Goal: Task Accomplishment & Management: Complete application form

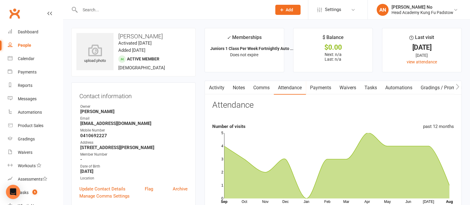
click at [96, 9] on input "text" at bounding box center [172, 10] width 189 height 8
paste input "[PERSON_NAME]"
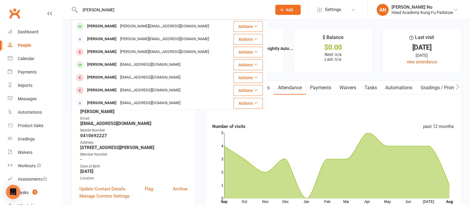
type input "[PERSON_NAME]"
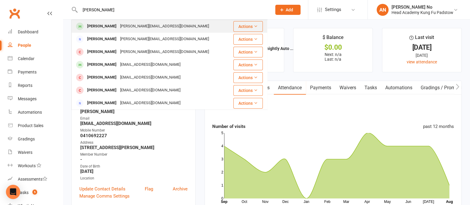
click at [112, 26] on div "[PERSON_NAME]" at bounding box center [101, 26] width 33 height 9
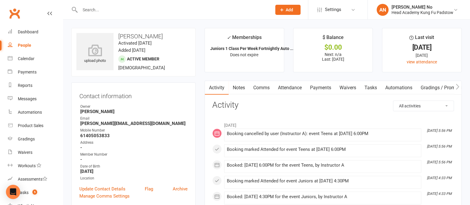
click at [293, 89] on link "Attendance" at bounding box center [290, 88] width 32 height 14
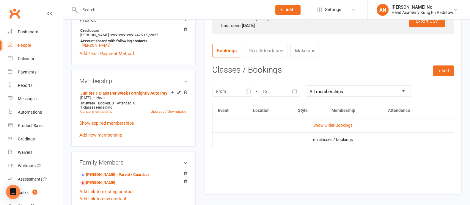
scroll to position [282, 0]
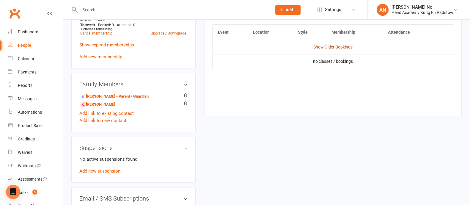
click at [345, 48] on link "Show Older Bookings" at bounding box center [332, 47] width 39 height 5
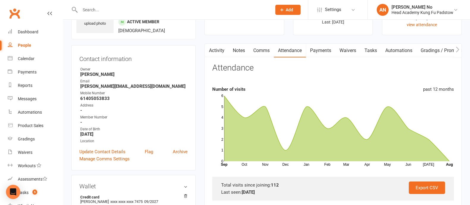
scroll to position [0, 0]
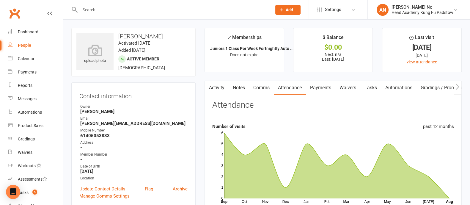
drag, startPoint x: 117, startPoint y: 34, endPoint x: 166, endPoint y: 37, distance: 48.8
click at [166, 37] on h3 "[PERSON_NAME]" at bounding box center [133, 36] width 114 height 7
copy h3 "[PERSON_NAME]"
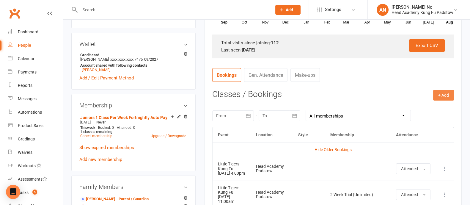
click at [445, 95] on button "+ Add" at bounding box center [443, 95] width 21 height 11
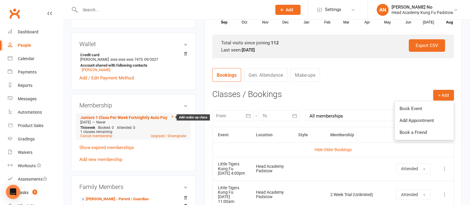
click at [171, 117] on icon at bounding box center [172, 116] width 4 height 4
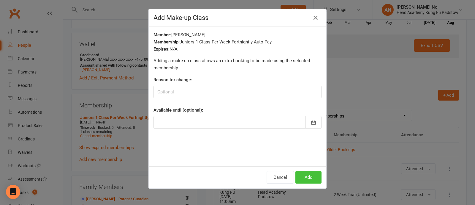
click at [302, 175] on button "Add" at bounding box center [309, 177] width 26 height 12
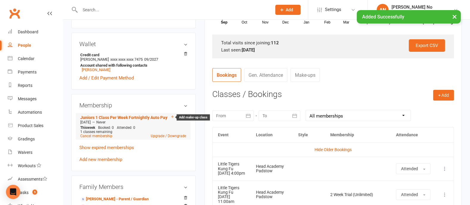
click at [171, 118] on icon at bounding box center [172, 116] width 4 height 4
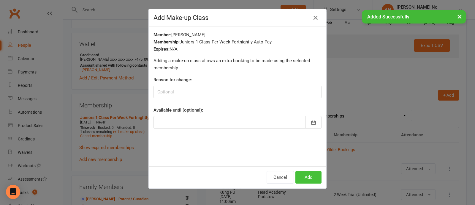
click at [303, 174] on button "Add" at bounding box center [309, 177] width 26 height 12
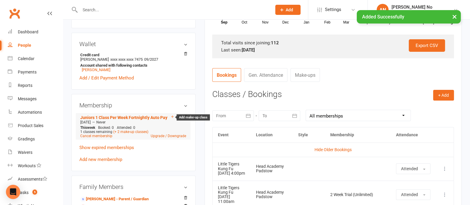
click at [171, 118] on icon at bounding box center [172, 116] width 2 height 2
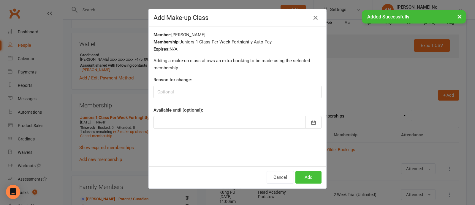
click at [308, 176] on button "Add" at bounding box center [309, 177] width 26 height 12
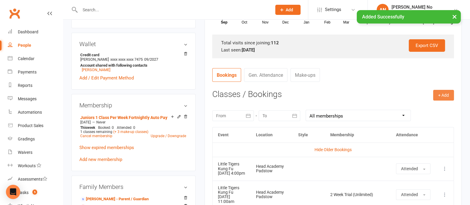
click at [445, 94] on button "+ Add" at bounding box center [443, 95] width 21 height 11
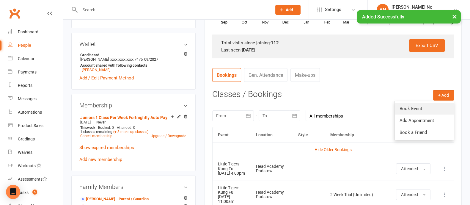
click at [421, 106] on link "Book Event" at bounding box center [424, 109] width 59 height 12
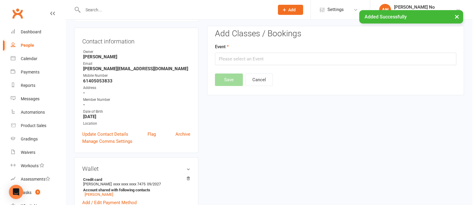
scroll to position [51, 0]
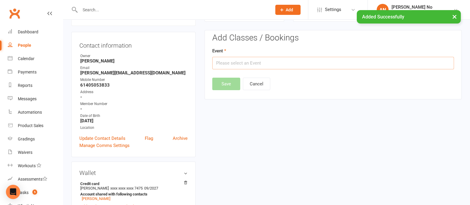
click at [319, 65] on input "text" at bounding box center [333, 63] width 242 height 12
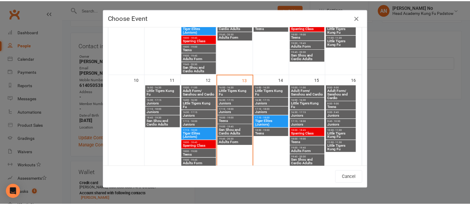
scroll to position [207, 0]
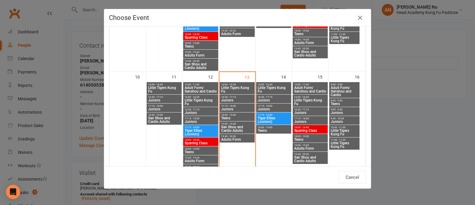
click at [306, 109] on span "16:30 - 17:15" at bounding box center [310, 109] width 33 height 3
type input "Juniors - [DATE] 4:30:00 PM"
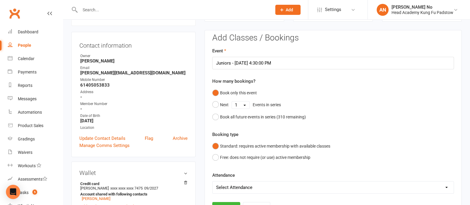
scroll to position [230, 0]
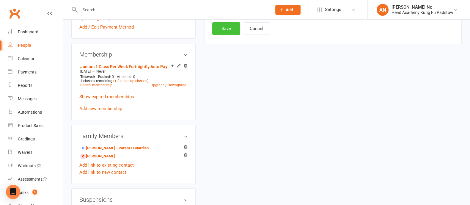
click at [224, 28] on button "Save" at bounding box center [226, 28] width 28 height 12
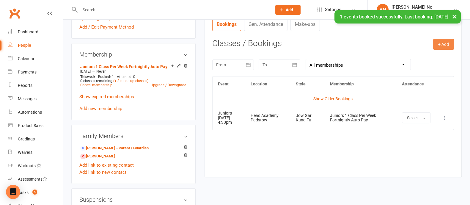
click at [446, 43] on button "+ Add" at bounding box center [443, 44] width 21 height 11
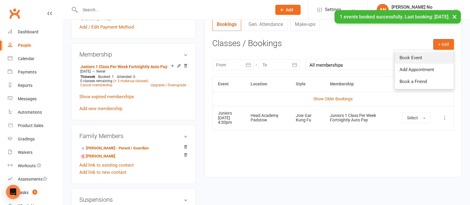
click at [413, 57] on link "Book Event" at bounding box center [424, 58] width 59 height 12
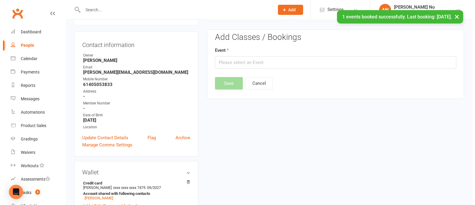
scroll to position [51, 0]
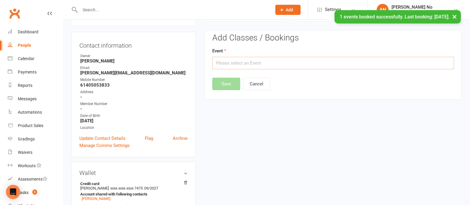
click at [353, 61] on input "text" at bounding box center [333, 63] width 242 height 12
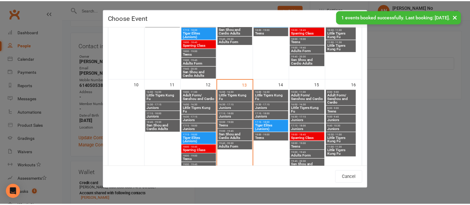
scroll to position [219, 0]
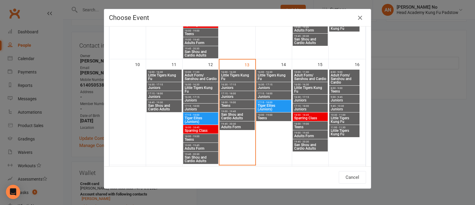
click at [341, 97] on span "9:00 - 9:45" at bounding box center [345, 97] width 28 height 3
type input "Juniors - [DATE] 9:00:00 AM"
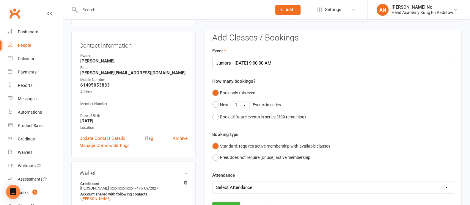
scroll to position [230, 0]
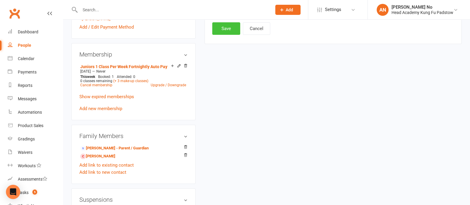
click at [224, 28] on button "Save" at bounding box center [226, 28] width 28 height 12
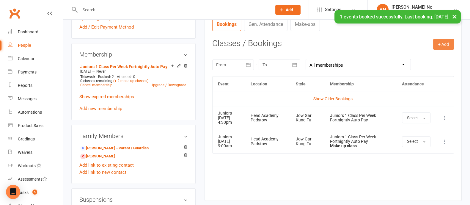
click at [442, 43] on button "+ Add" at bounding box center [443, 44] width 21 height 11
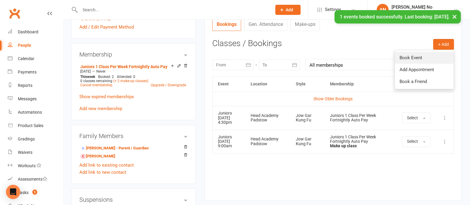
click at [427, 54] on link "Book Event" at bounding box center [424, 58] width 59 height 12
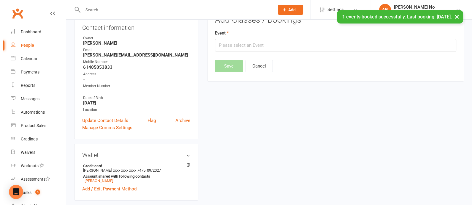
scroll to position [51, 0]
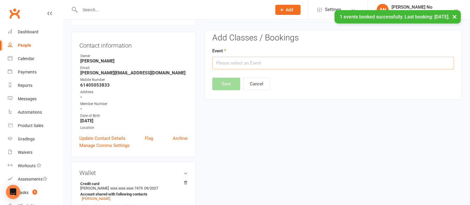
click at [326, 64] on input "text" at bounding box center [333, 63] width 242 height 12
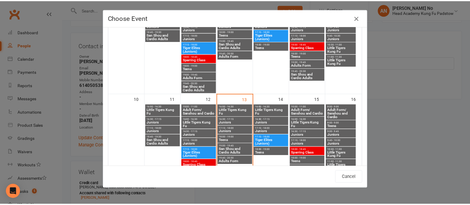
scroll to position [207, 0]
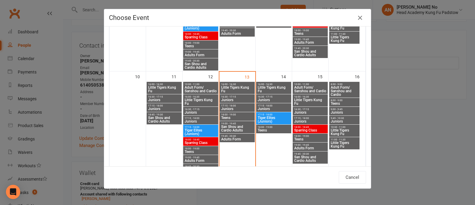
click at [345, 118] on span "9:45 - 10:30" at bounding box center [345, 118] width 28 height 3
type input "Juniors - [DATE] 9:45:00 AM"
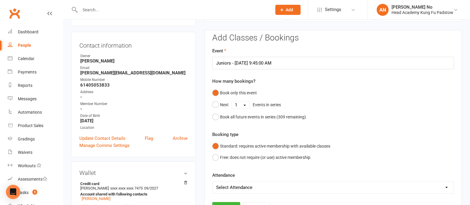
scroll to position [230, 0]
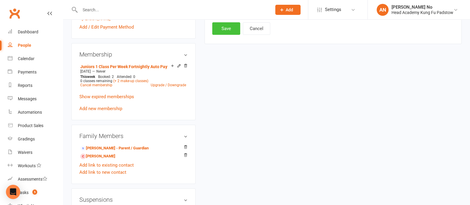
click at [229, 32] on button "Save" at bounding box center [226, 28] width 28 height 12
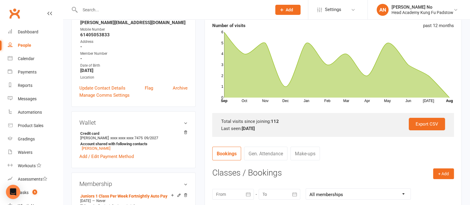
scroll to position [280, 0]
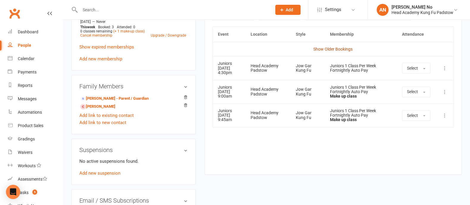
click at [333, 48] on link "Show Older Bookings" at bounding box center [332, 49] width 39 height 5
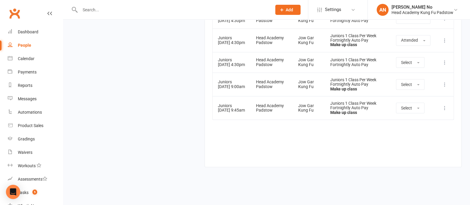
scroll to position [3205, 0]
click at [99, 9] on input "text" at bounding box center [172, 10] width 189 height 8
paste input "[PERSON_NAME]"
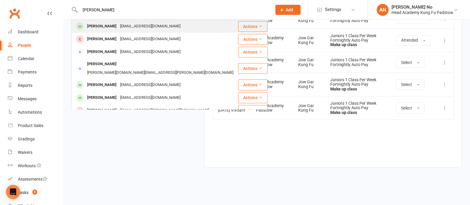
type input "[PERSON_NAME]"
click at [110, 26] on div "[PERSON_NAME]" at bounding box center [101, 26] width 33 height 9
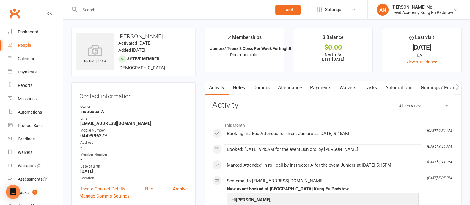
click at [292, 86] on link "Attendance" at bounding box center [290, 88] width 32 height 14
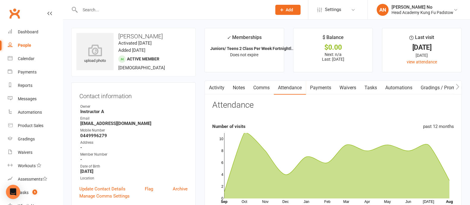
scroll to position [179, 0]
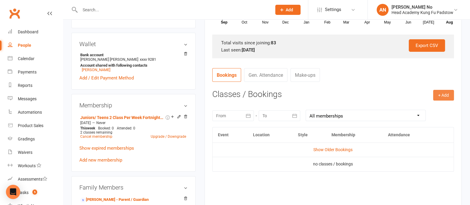
click at [438, 95] on button "+ Add" at bounding box center [443, 95] width 21 height 11
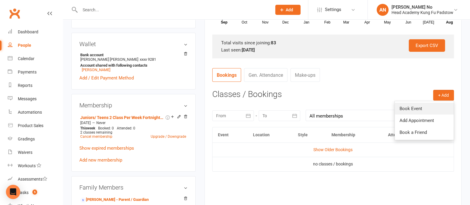
click at [422, 105] on link "Book Event" at bounding box center [424, 109] width 59 height 12
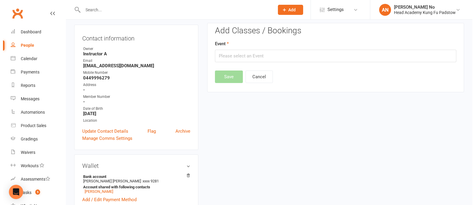
scroll to position [51, 0]
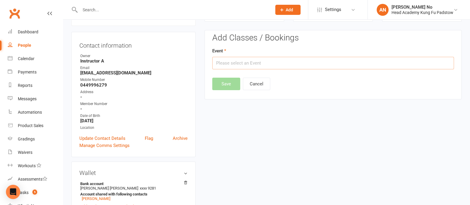
click at [300, 63] on input "text" at bounding box center [333, 63] width 242 height 12
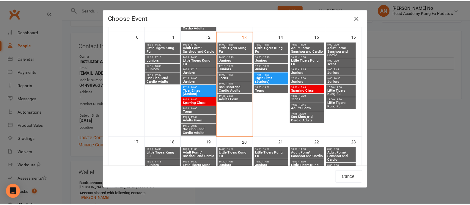
scroll to position [232, 0]
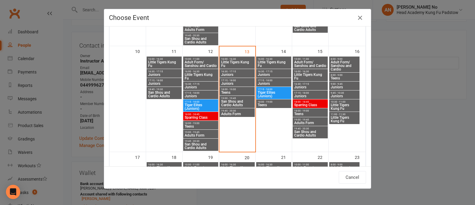
click at [267, 73] on span "Juniors" at bounding box center [274, 75] width 33 height 4
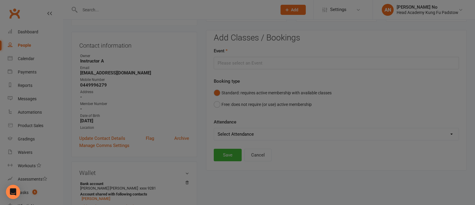
type input "Juniors - [DATE] 4:30:00 PM"
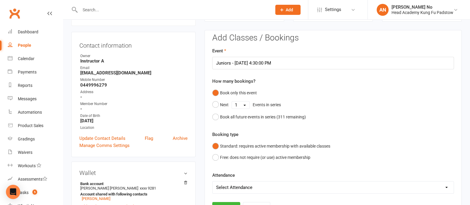
scroll to position [230, 0]
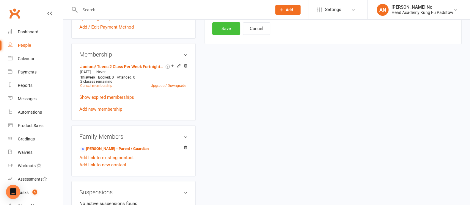
click at [229, 29] on button "Save" at bounding box center [226, 28] width 28 height 12
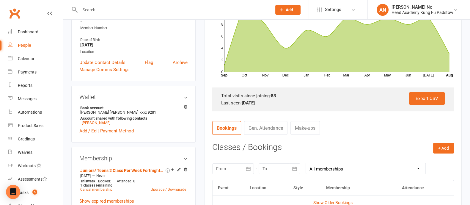
scroll to position [0, 0]
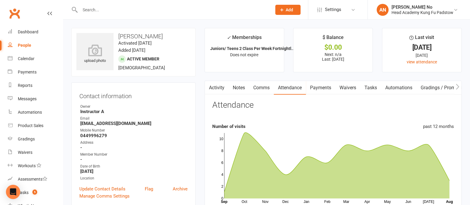
click at [94, 8] on input "text" at bounding box center [172, 10] width 189 height 8
paste input "[PERSON_NAME]"
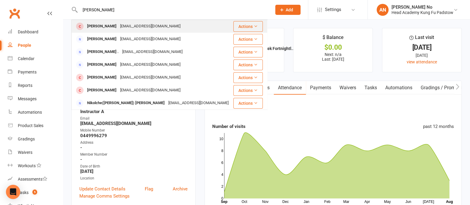
type input "[PERSON_NAME]"
click at [104, 27] on div "[PERSON_NAME]" at bounding box center [101, 26] width 33 height 9
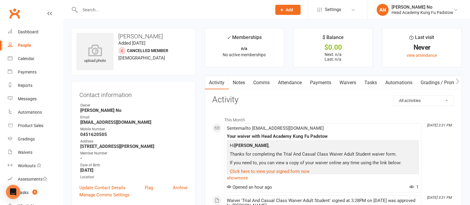
click at [297, 82] on link "Attendance" at bounding box center [290, 83] width 32 height 14
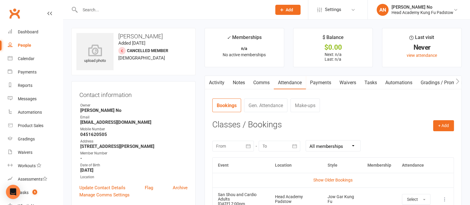
click at [348, 83] on link "Waivers" at bounding box center [347, 83] width 25 height 14
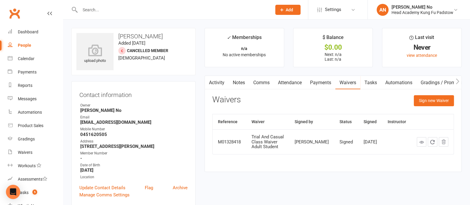
scroll to position [179, 0]
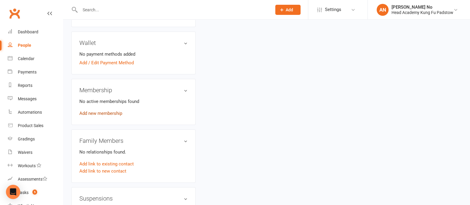
click at [99, 114] on link "Add new membership" at bounding box center [100, 113] width 43 height 5
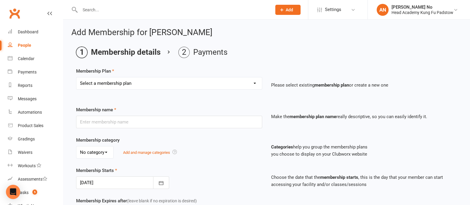
click at [237, 80] on select "Select a membership plan Create new Membership Plan Juniors 1 Class Per Week Fo…" at bounding box center [168, 83] width 185 height 12
select select "8"
click at [76, 77] on select "Select a membership plan Create new Membership Plan Juniors 1 Class Per Week Fo…" at bounding box center [168, 83] width 185 height 12
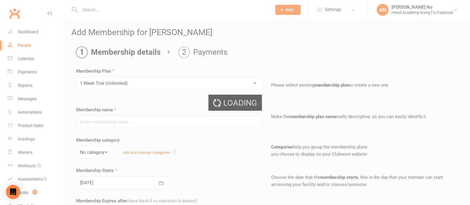
type input "1 Week Trial (Unlimited)"
type input "1"
select select "1"
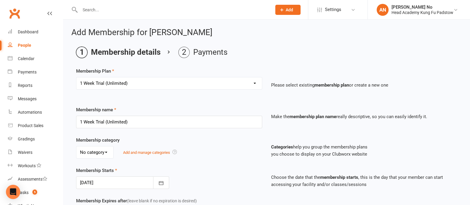
scroll to position [183, 0]
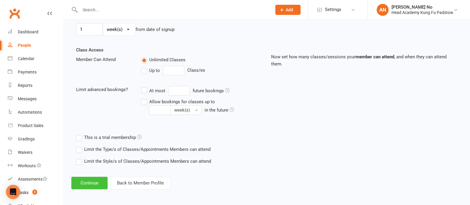
click at [84, 180] on button "Continue" at bounding box center [89, 183] width 36 height 12
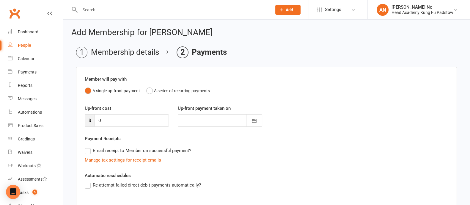
scroll to position [94, 0]
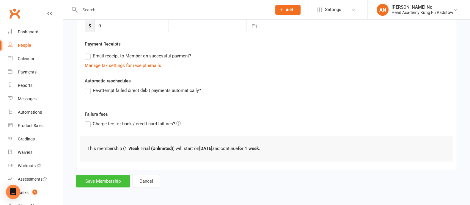
click at [98, 179] on button "Save Membership" at bounding box center [103, 181] width 54 height 12
